Goal: Task Accomplishment & Management: Use online tool/utility

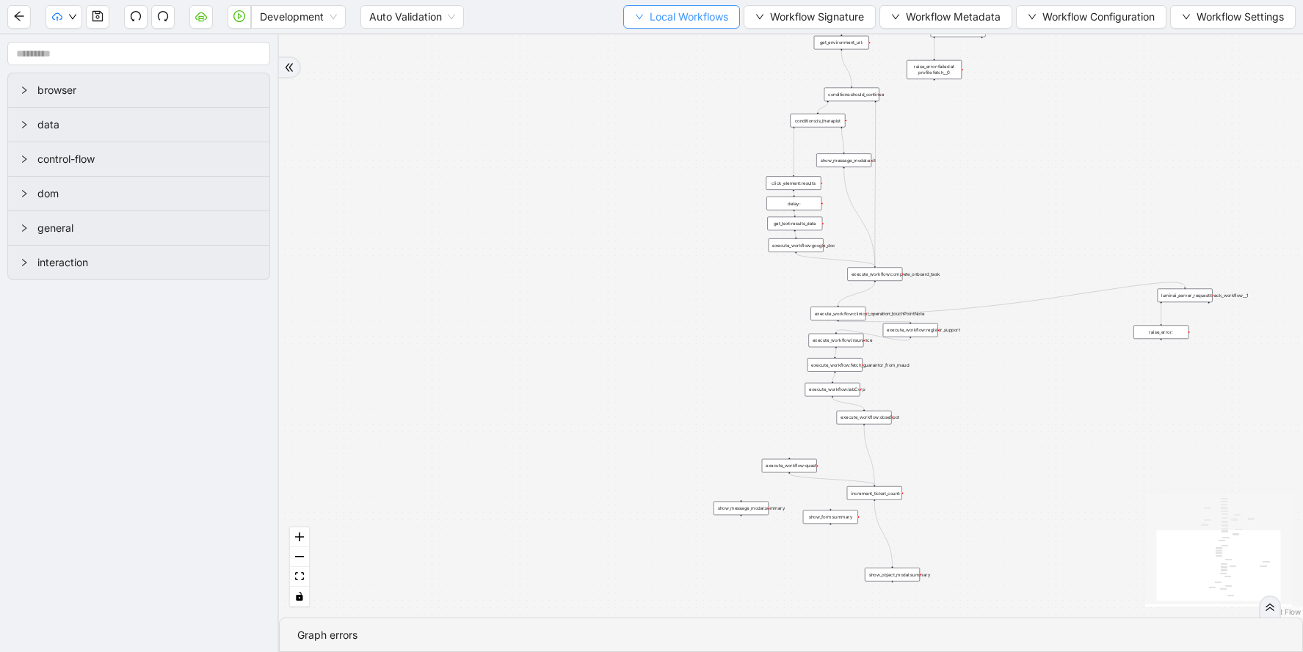
click at [674, 21] on span "Local Workflows" at bounding box center [688, 17] width 79 height 16
click at [661, 39] on span "Select" at bounding box center [674, 45] width 95 height 16
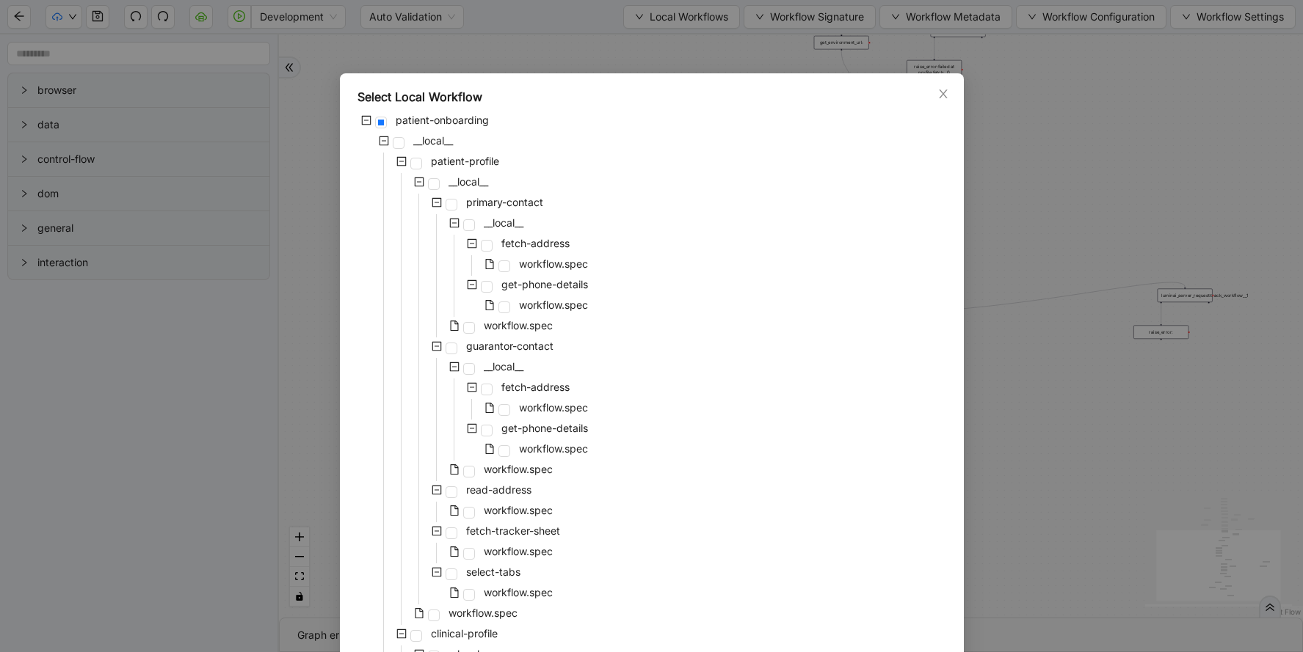
click at [1112, 202] on div "Select Local Workflow patient-onboarding __local__ patient-profile __local__ pr…" at bounding box center [651, 326] width 1303 height 652
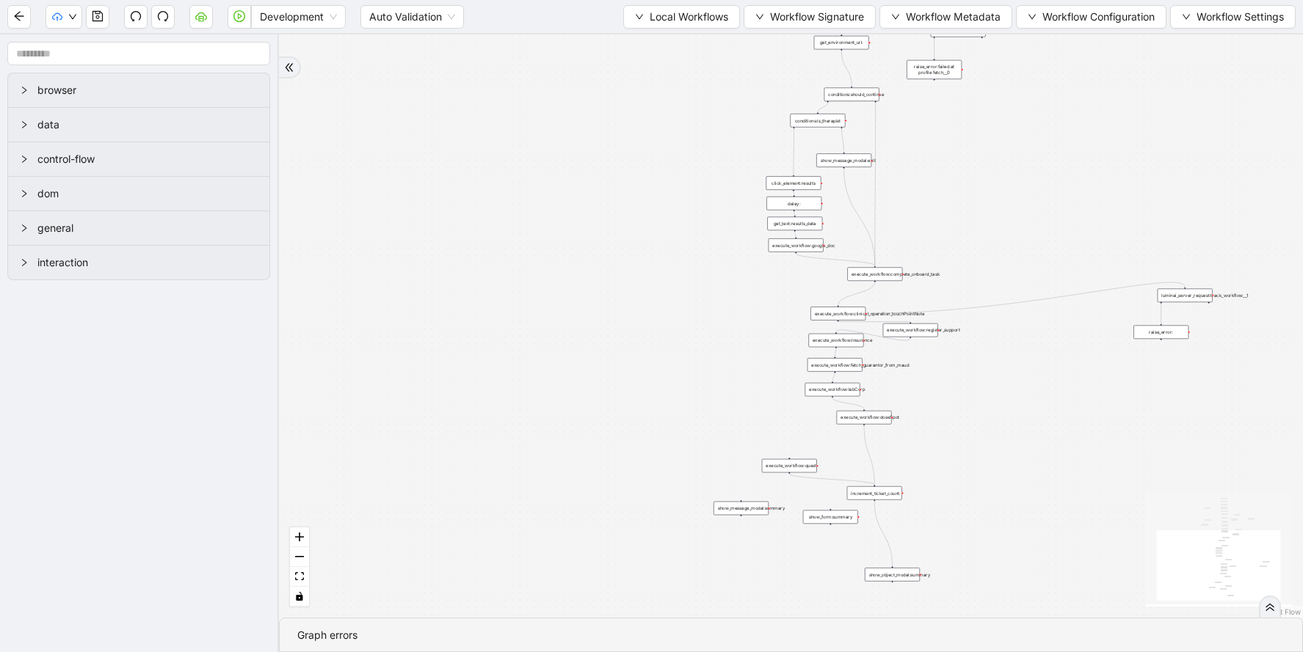
click at [811, 244] on div "execute_workflow:google_doc" at bounding box center [795, 245] width 55 height 14
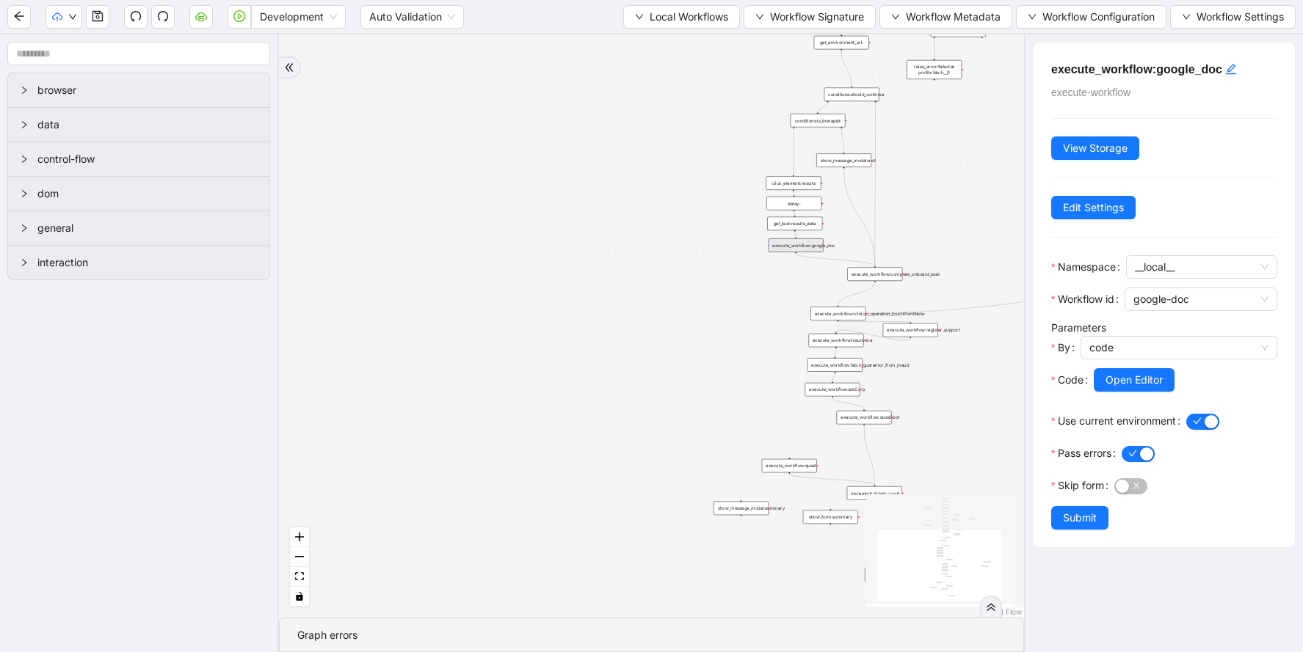
click at [811, 244] on div "execute_workflow:google_doc" at bounding box center [795, 245] width 55 height 14
click at [868, 198] on div "trigger execute_workflow:patient_profile execute_workflow:clinical_profile wait…" at bounding box center [651, 325] width 745 height 583
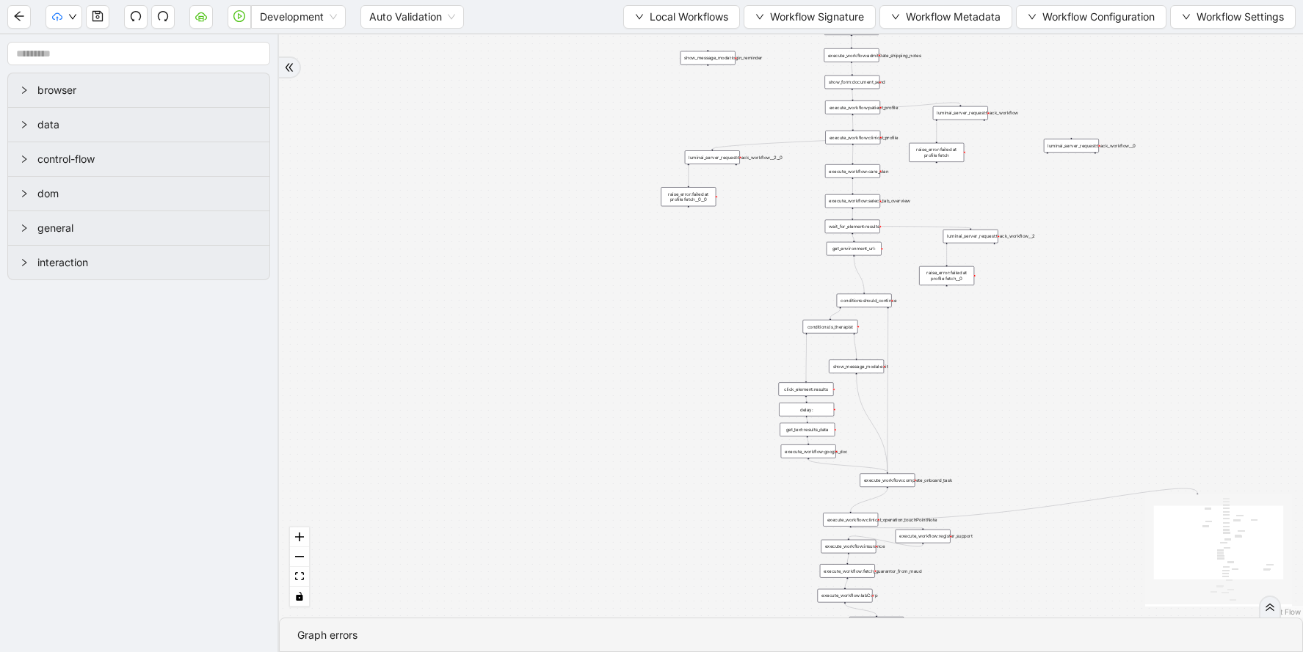
drag, startPoint x: 906, startPoint y: 149, endPoint x: 911, endPoint y: 352, distance: 202.6
click at [913, 352] on div "trigger execute_workflow:patient_profile execute_workflow:clinical_profile wait…" at bounding box center [791, 325] width 1024 height 583
click at [839, 132] on div "execute_workflow:clinical_profile" at bounding box center [847, 135] width 55 height 14
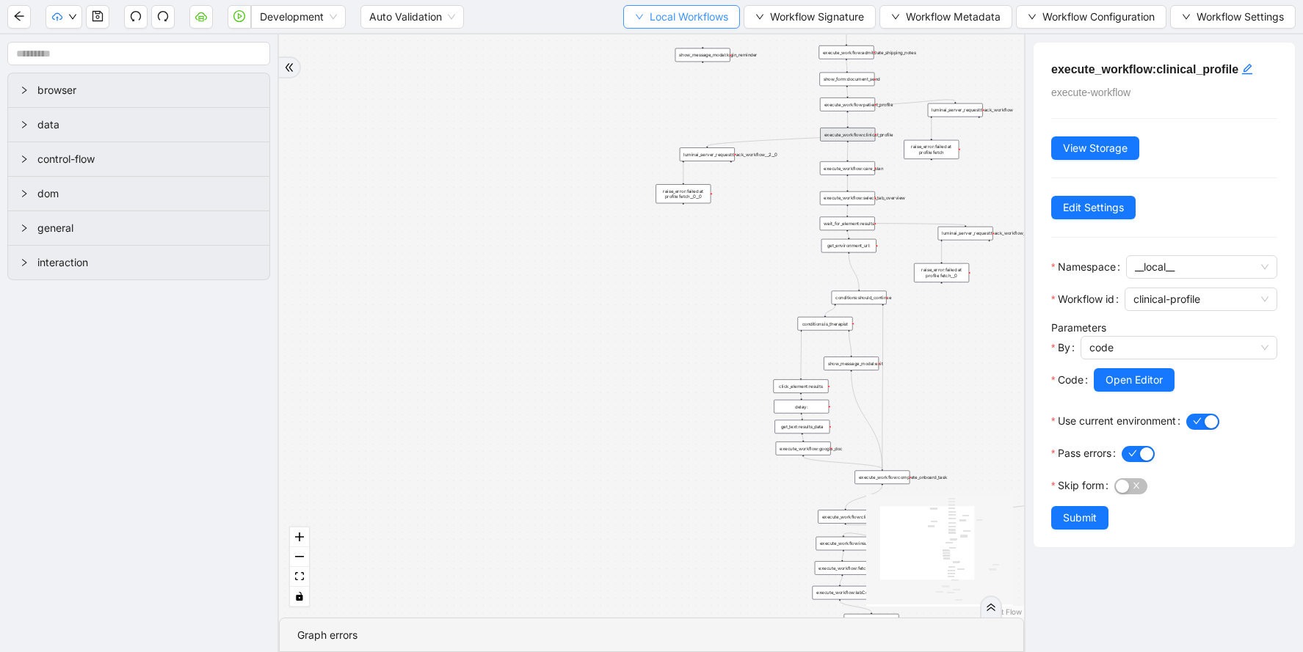
click at [702, 18] on span "Local Workflows" at bounding box center [688, 17] width 79 height 16
click at [692, 50] on span "Select" at bounding box center [674, 45] width 95 height 16
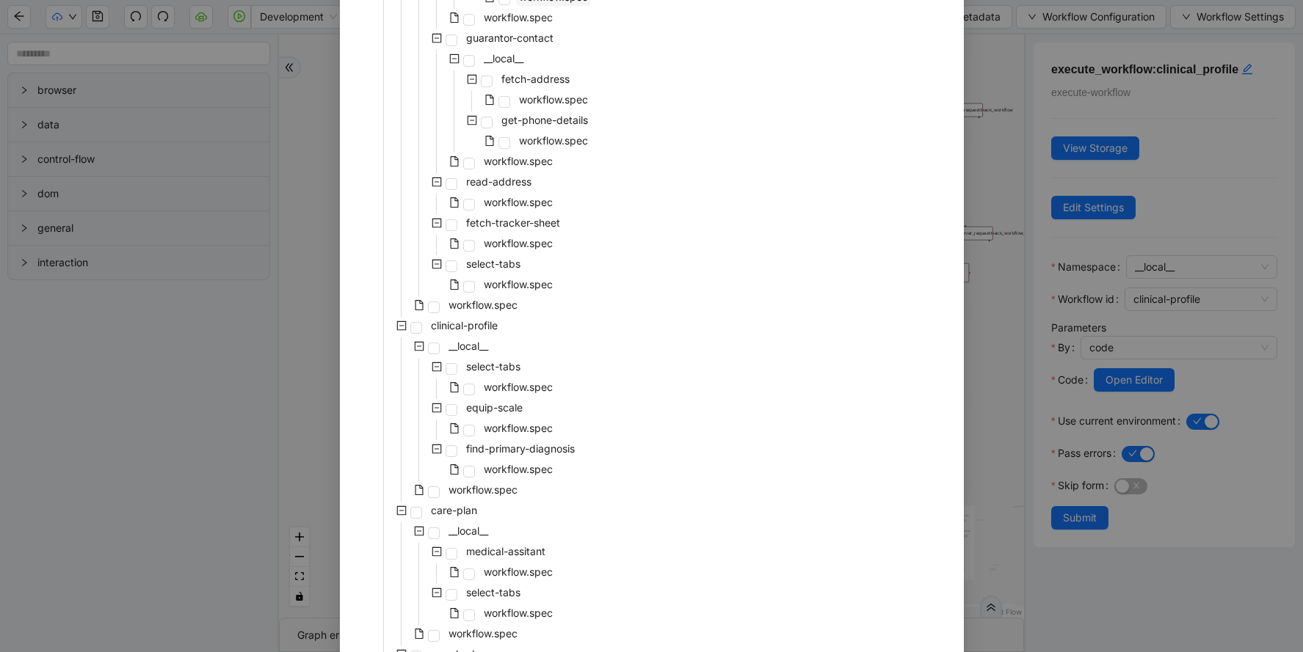
scroll to position [420, 0]
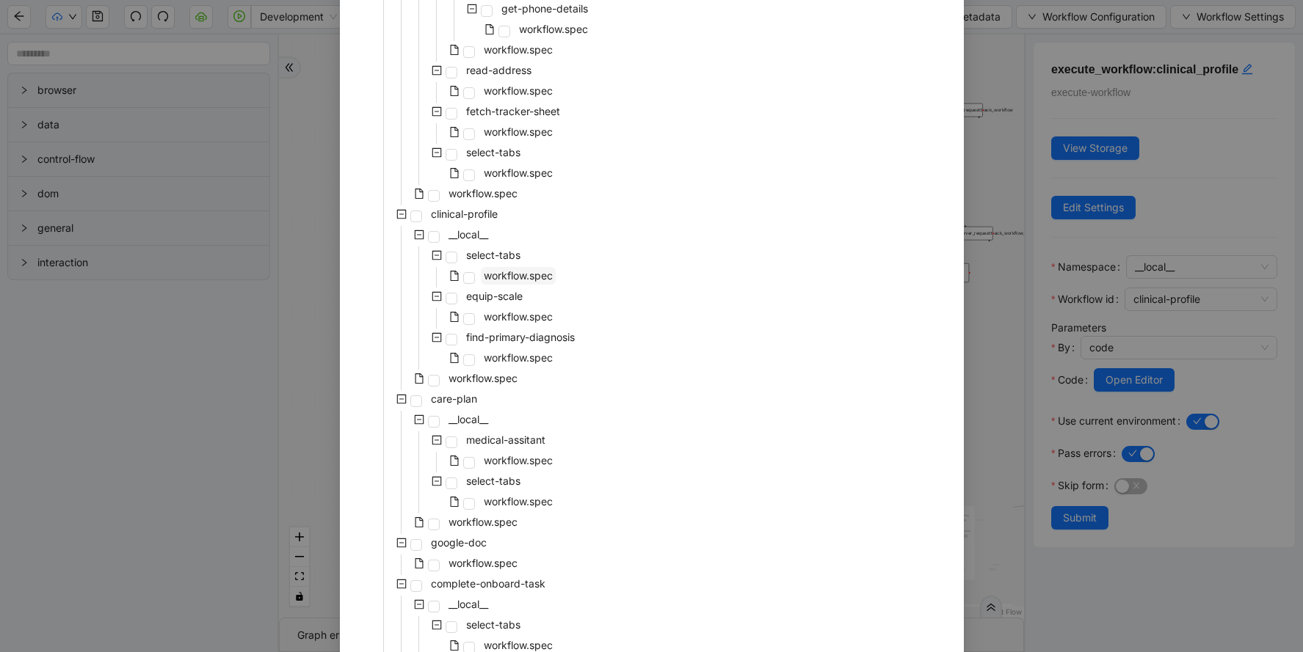
click at [531, 273] on span "workflow.spec" at bounding box center [518, 275] width 69 height 12
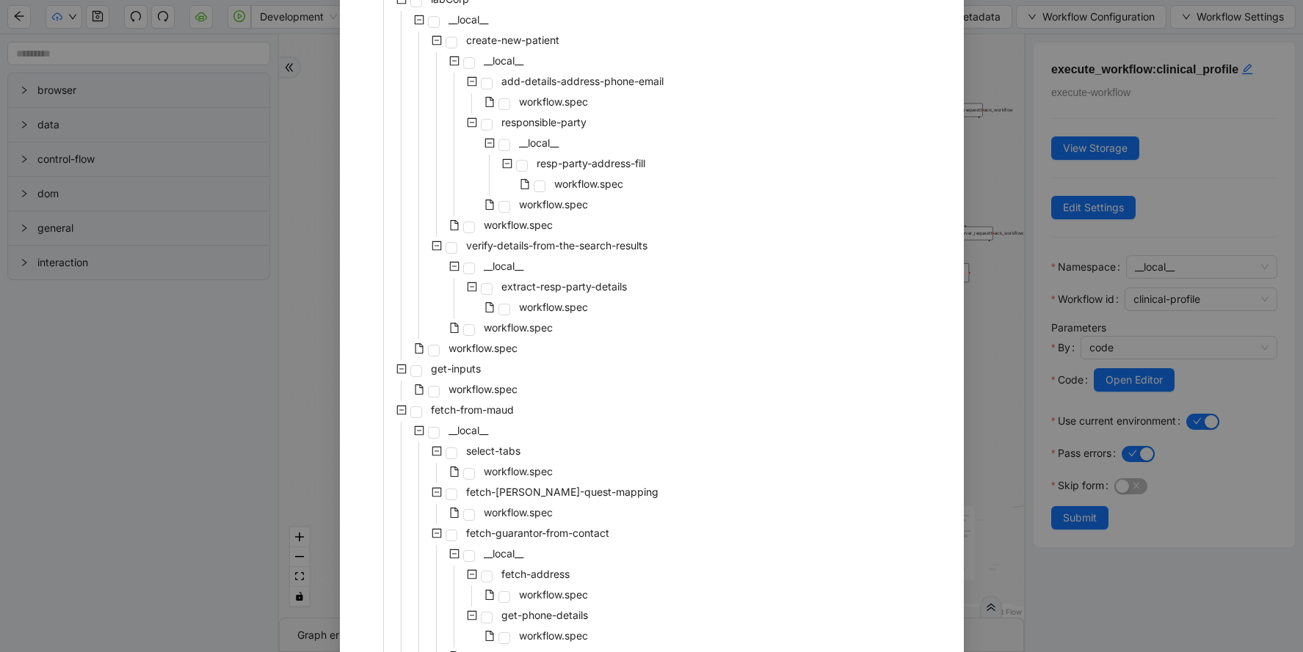
scroll to position [2996, 0]
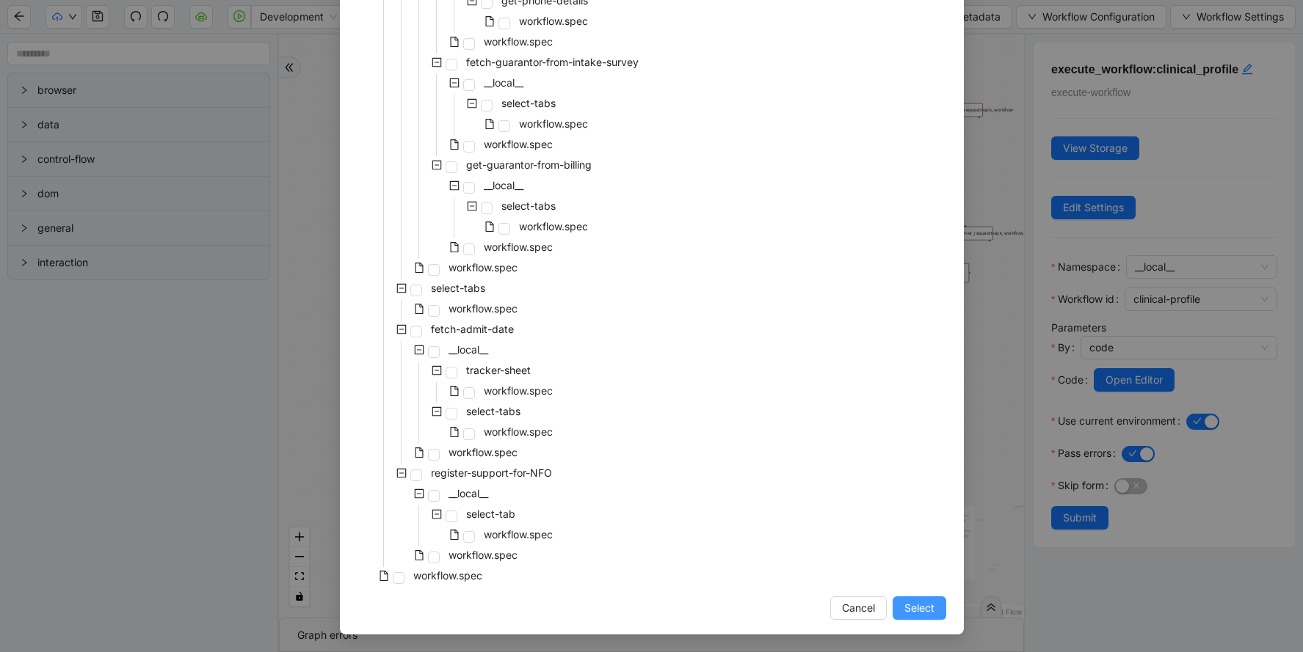
click at [922, 611] on span "Select" at bounding box center [919, 608] width 30 height 16
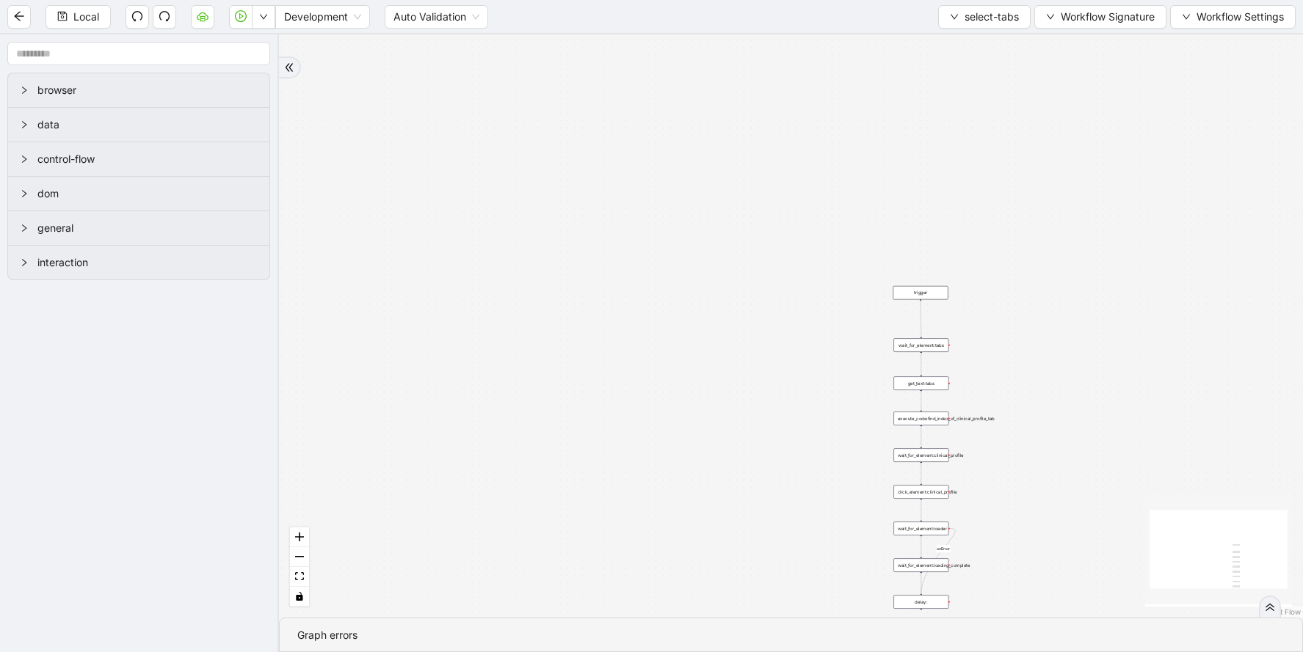
drag, startPoint x: 1028, startPoint y: 459, endPoint x: 984, endPoint y: 326, distance: 140.6
click at [987, 326] on div "onError trigger wait_for_element:tabs get_text:tabs wait_for_element:loader wai…" at bounding box center [791, 325] width 1024 height 583
click at [912, 448] on div "wait_for_element:clinical_profile" at bounding box center [905, 447] width 55 height 14
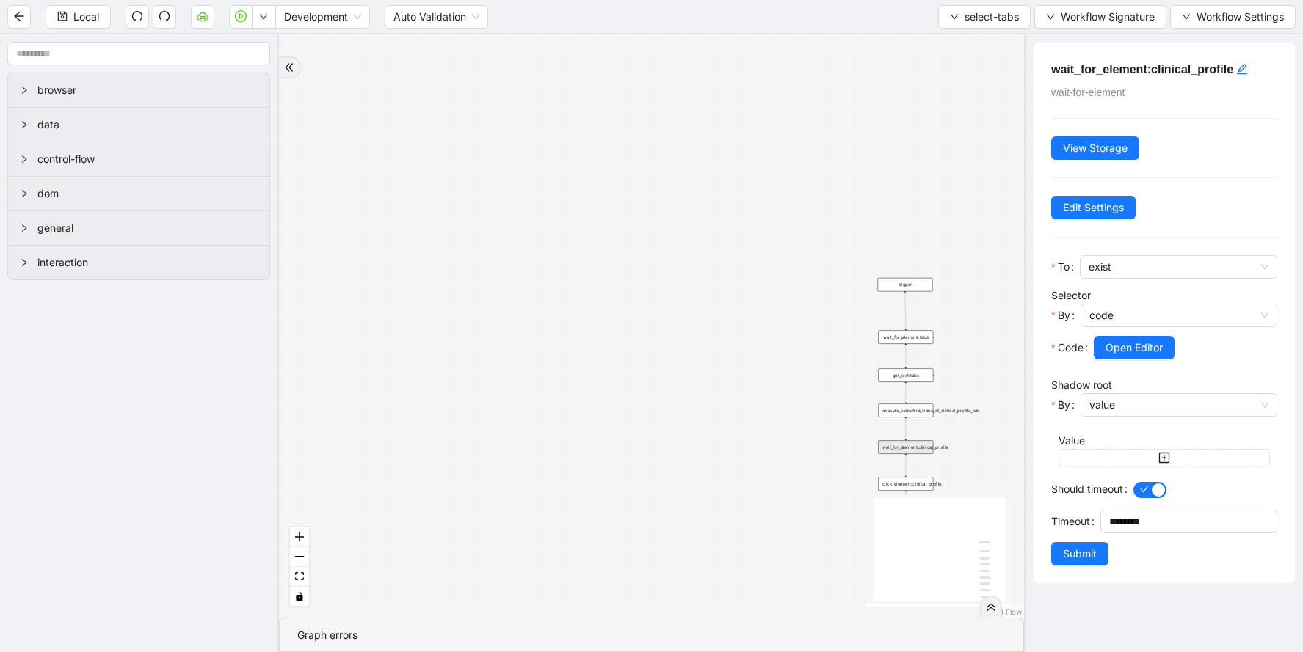
click at [917, 410] on div "execute_code:find_index_of_clinical_profile_tab" at bounding box center [905, 411] width 55 height 14
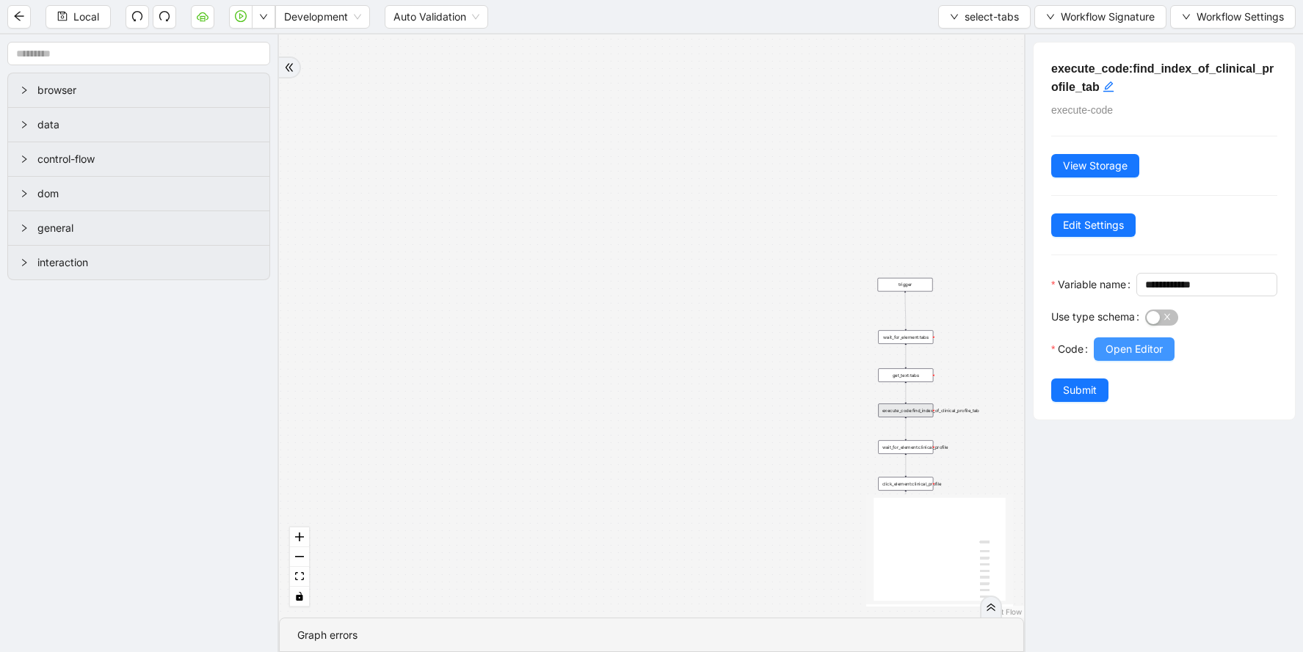
click at [1110, 357] on span "Open Editor" at bounding box center [1133, 349] width 57 height 16
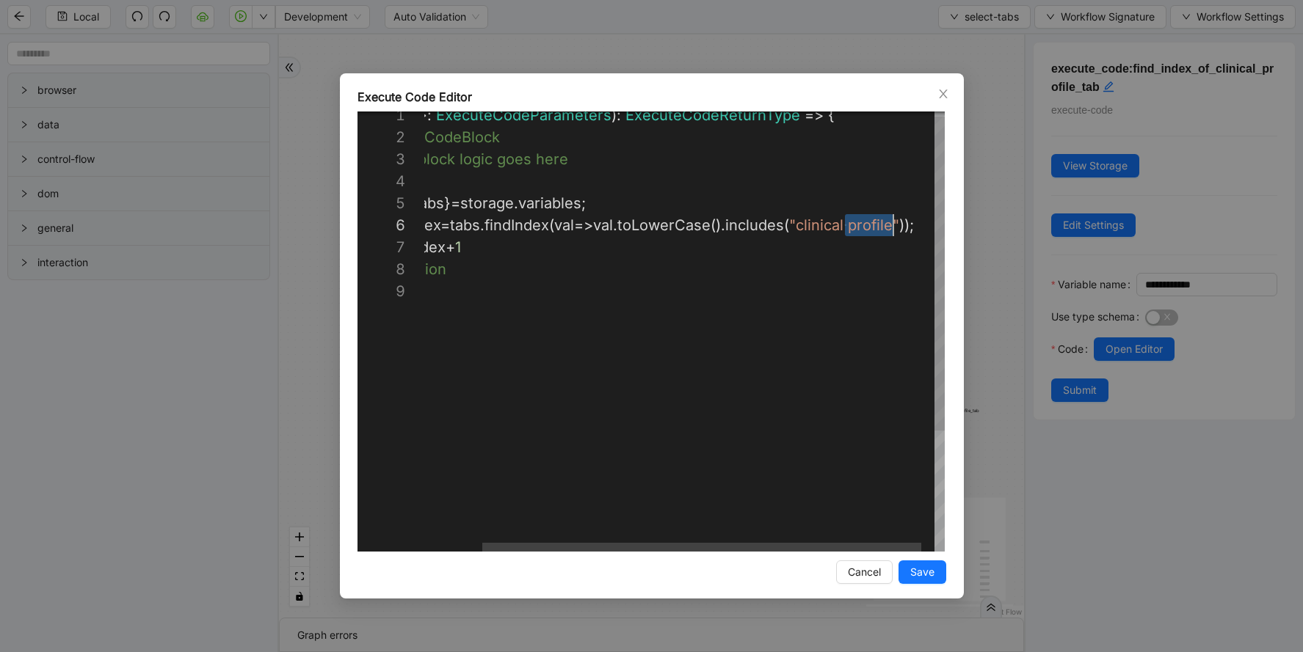
scroll to position [110, 538]
drag, startPoint x: 845, startPoint y: 225, endPoint x: 886, endPoint y: 227, distance: 40.5
type textarea "**********"
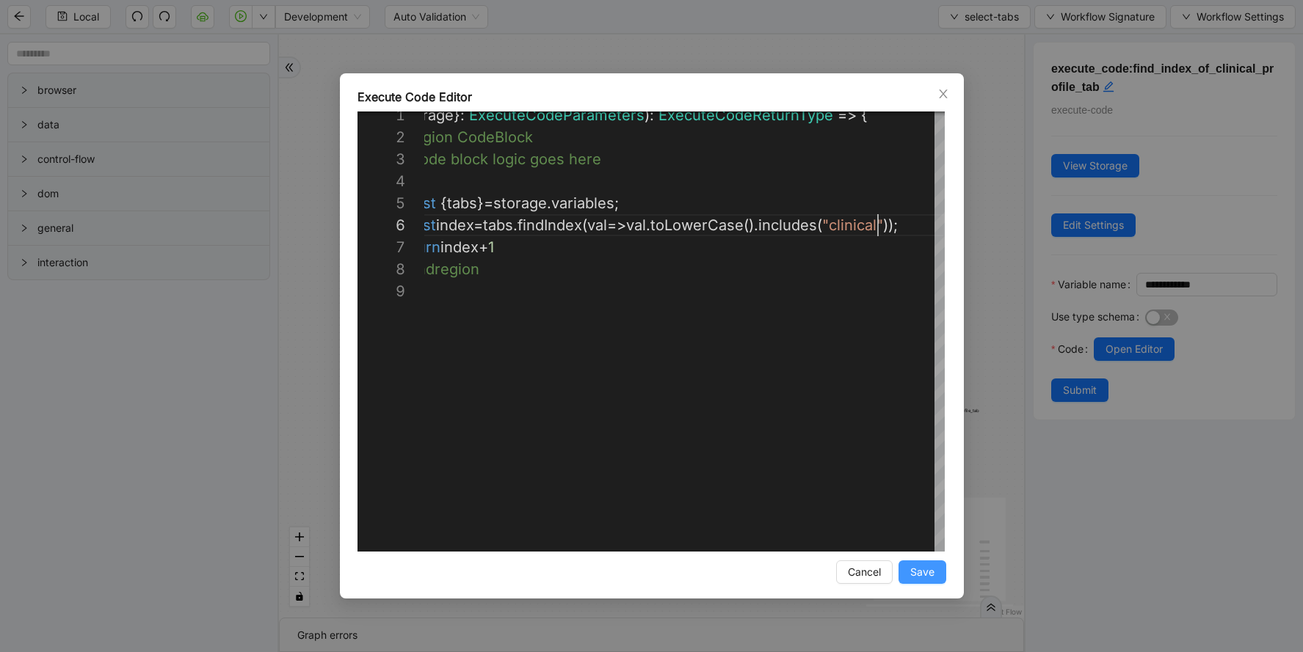
click at [915, 569] on span "Save" at bounding box center [922, 572] width 24 height 16
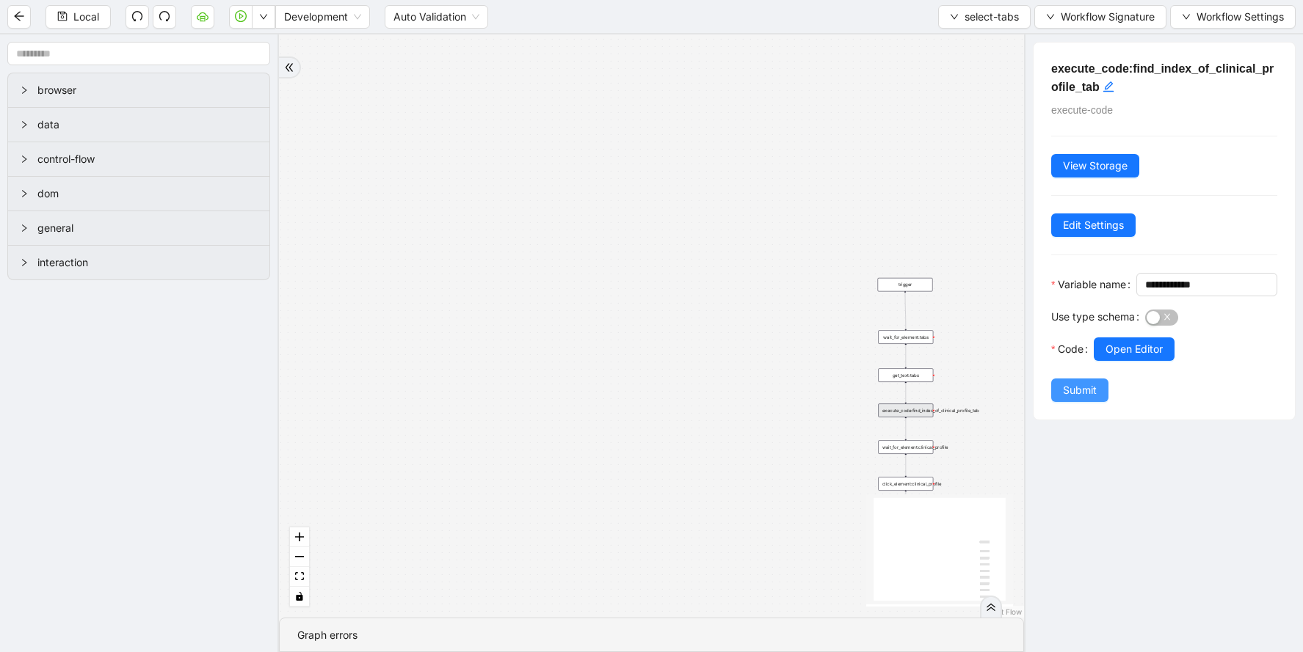
click at [1071, 398] on span "Submit" at bounding box center [1080, 390] width 34 height 16
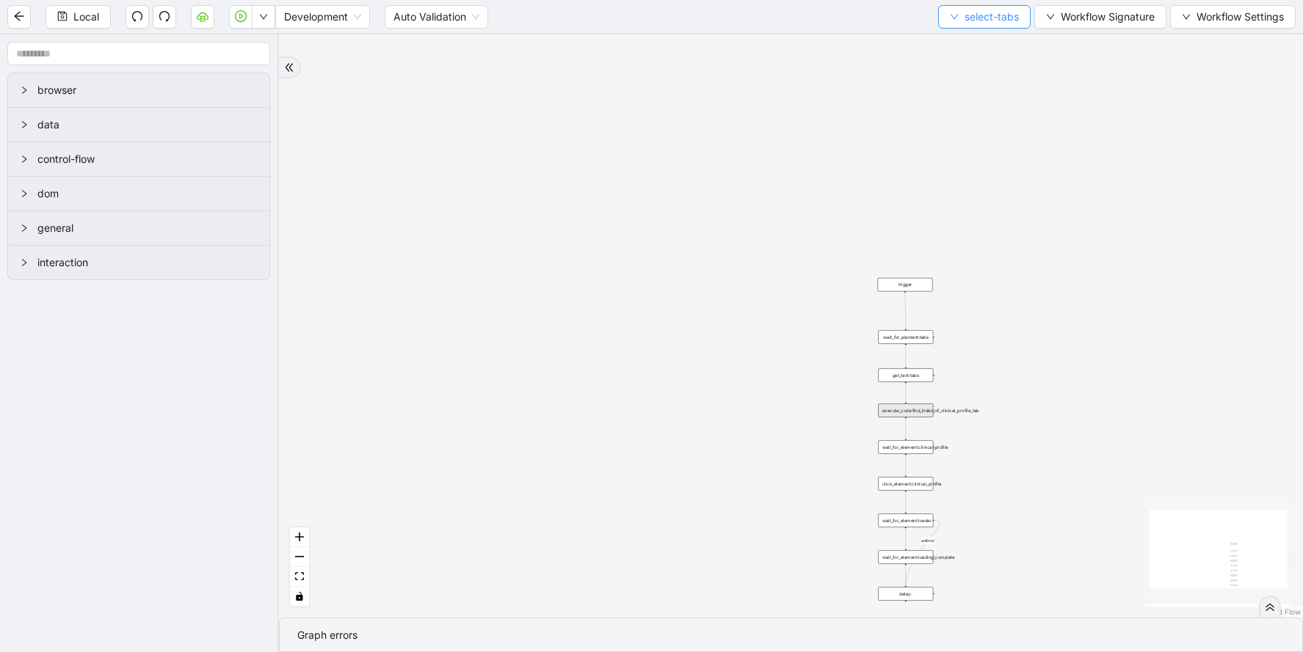
click at [973, 7] on button "select-tabs" at bounding box center [984, 16] width 92 height 23
click at [962, 45] on span "Select" at bounding box center [981, 45] width 69 height 16
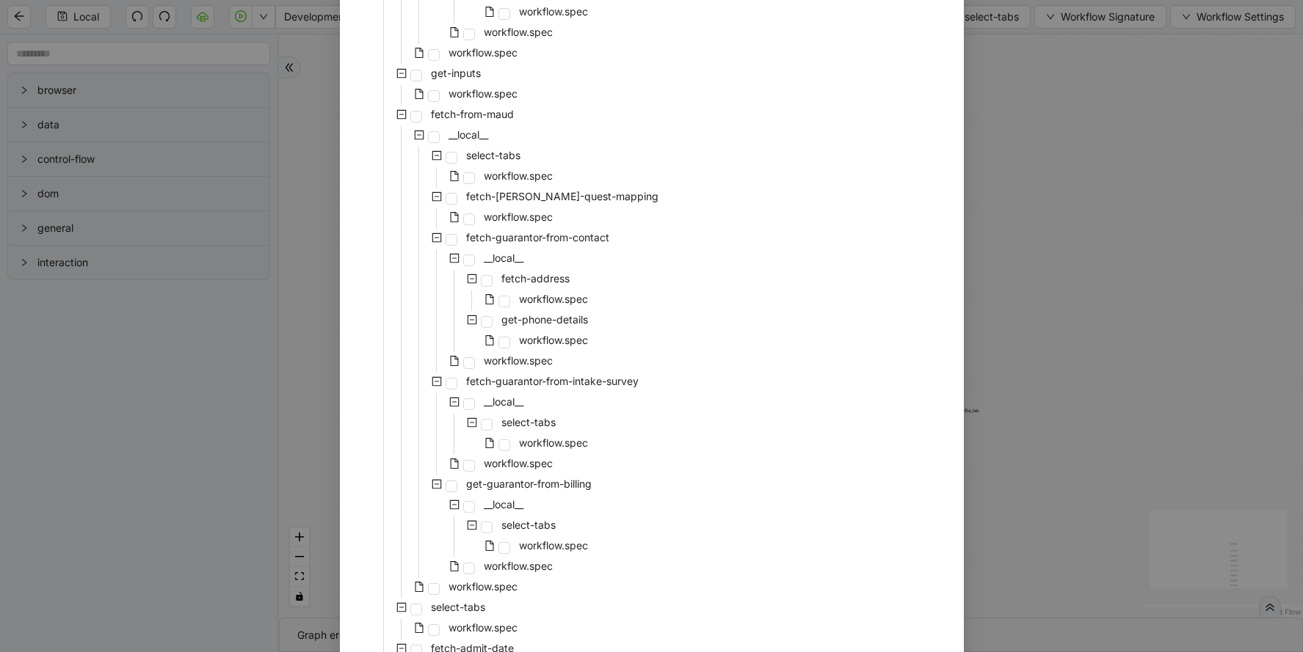
scroll to position [2996, 0]
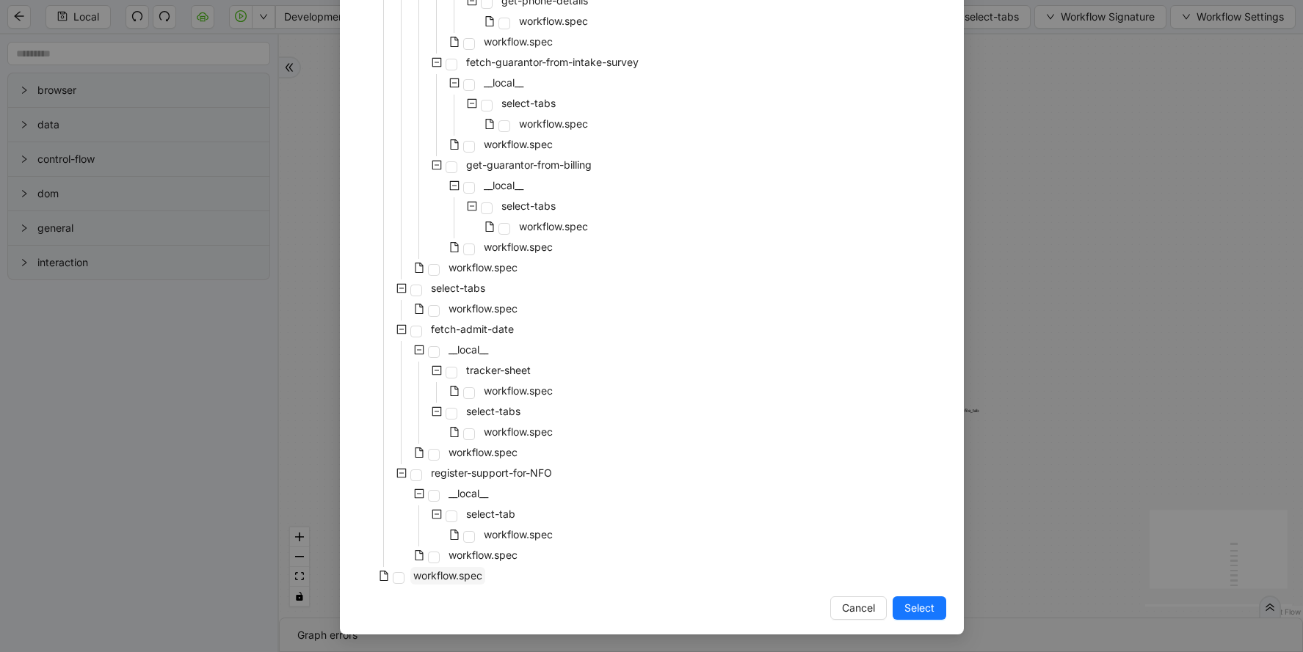
click at [453, 580] on span "workflow.spec" at bounding box center [447, 575] width 69 height 12
click at [908, 610] on span "Select" at bounding box center [919, 608] width 30 height 16
click at [915, 614] on div "onError trigger wait_for_element:tabs get_text:tabs wait_for_element:loader wai…" at bounding box center [791, 325] width 1024 height 583
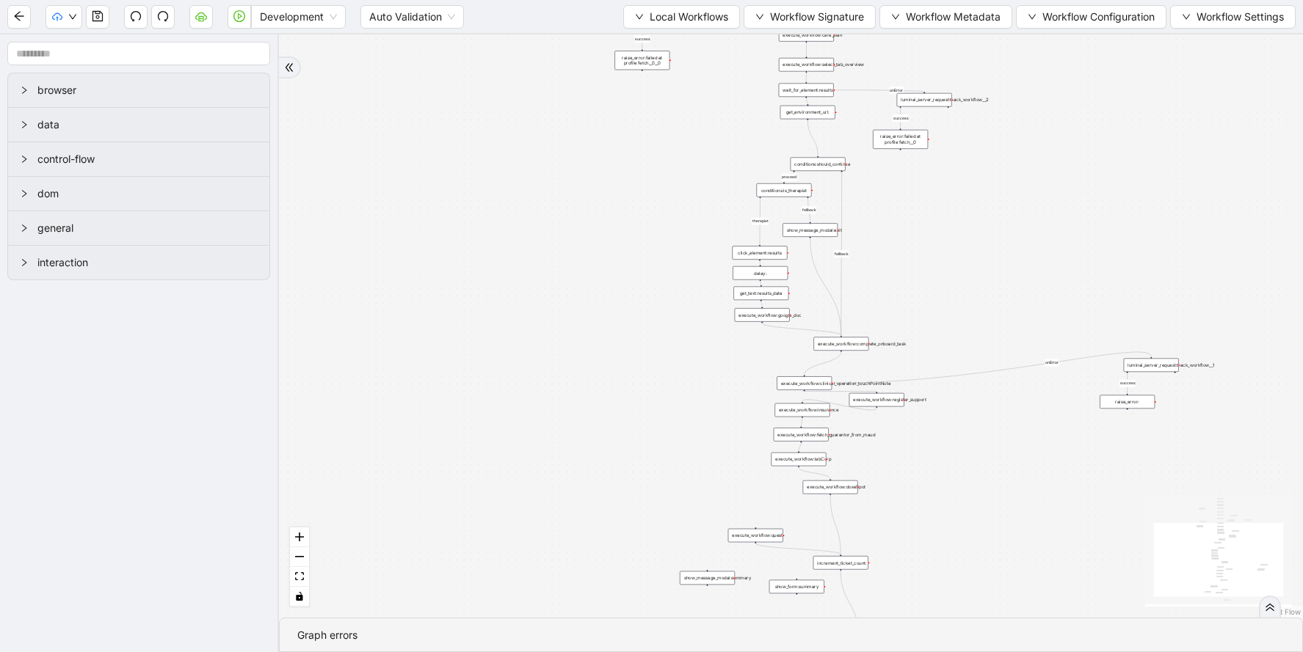
click at [592, 250] on div "fallback fallback proceed therapist success success success success onError onE…" at bounding box center [791, 325] width 1024 height 583
click at [582, 194] on div "fallback fallback proceed therapist success success success success onError onE…" at bounding box center [791, 325] width 1024 height 583
click at [61, 20] on icon "cloud-upload" at bounding box center [57, 17] width 10 height 10
click at [81, 38] on span "Dev: Update Needed" at bounding box center [110, 45] width 106 height 16
click at [710, 476] on div "fallback fallback proceed therapist success success success success onError onE…" at bounding box center [791, 325] width 1024 height 583
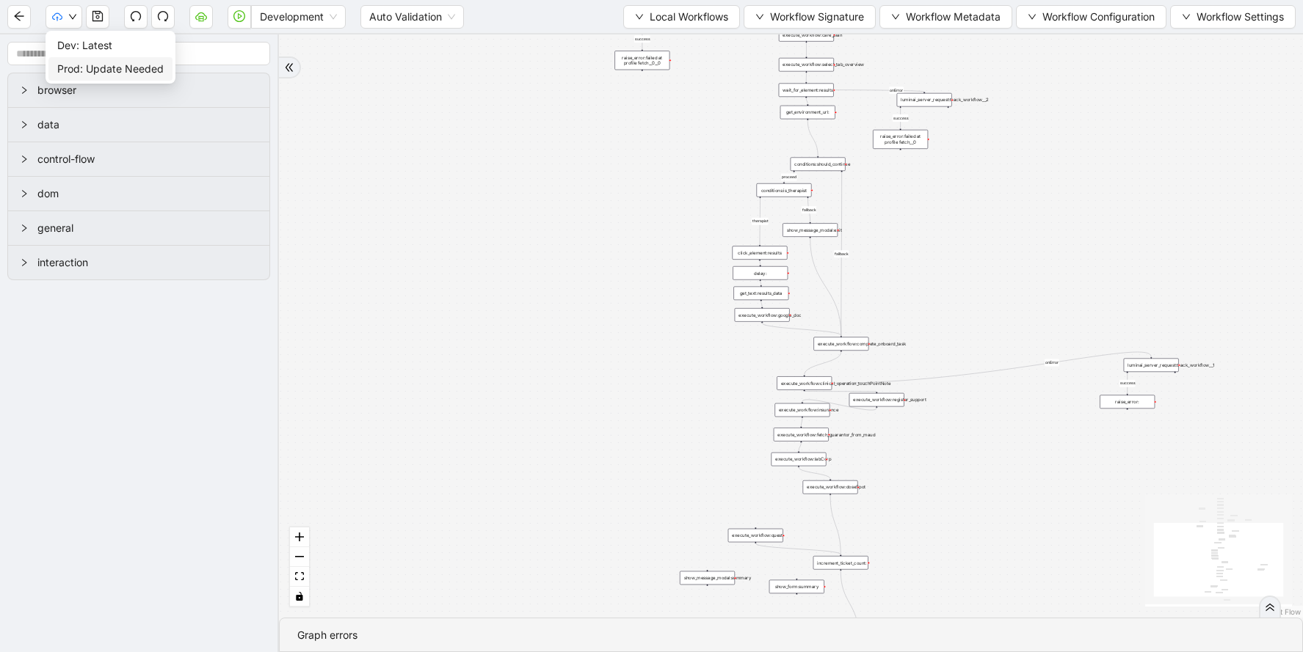
click at [89, 65] on span "Prod: Update Needed" at bounding box center [110, 69] width 106 height 16
click at [95, 70] on span "Prod: Update Needed" at bounding box center [110, 69] width 106 height 16
